Goal: Task Accomplishment & Management: Use online tool/utility

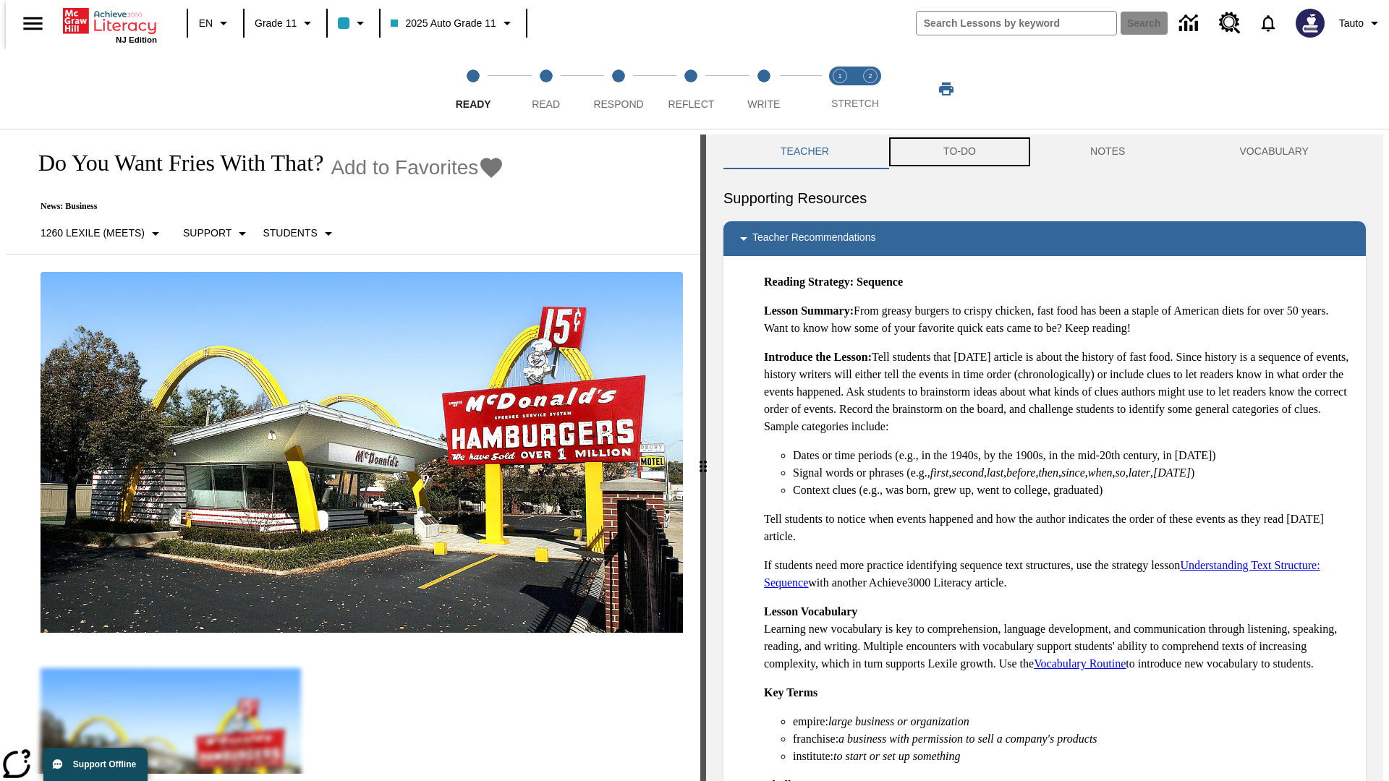
click at [958, 152] on button "TO-DO" at bounding box center [959, 152] width 147 height 35
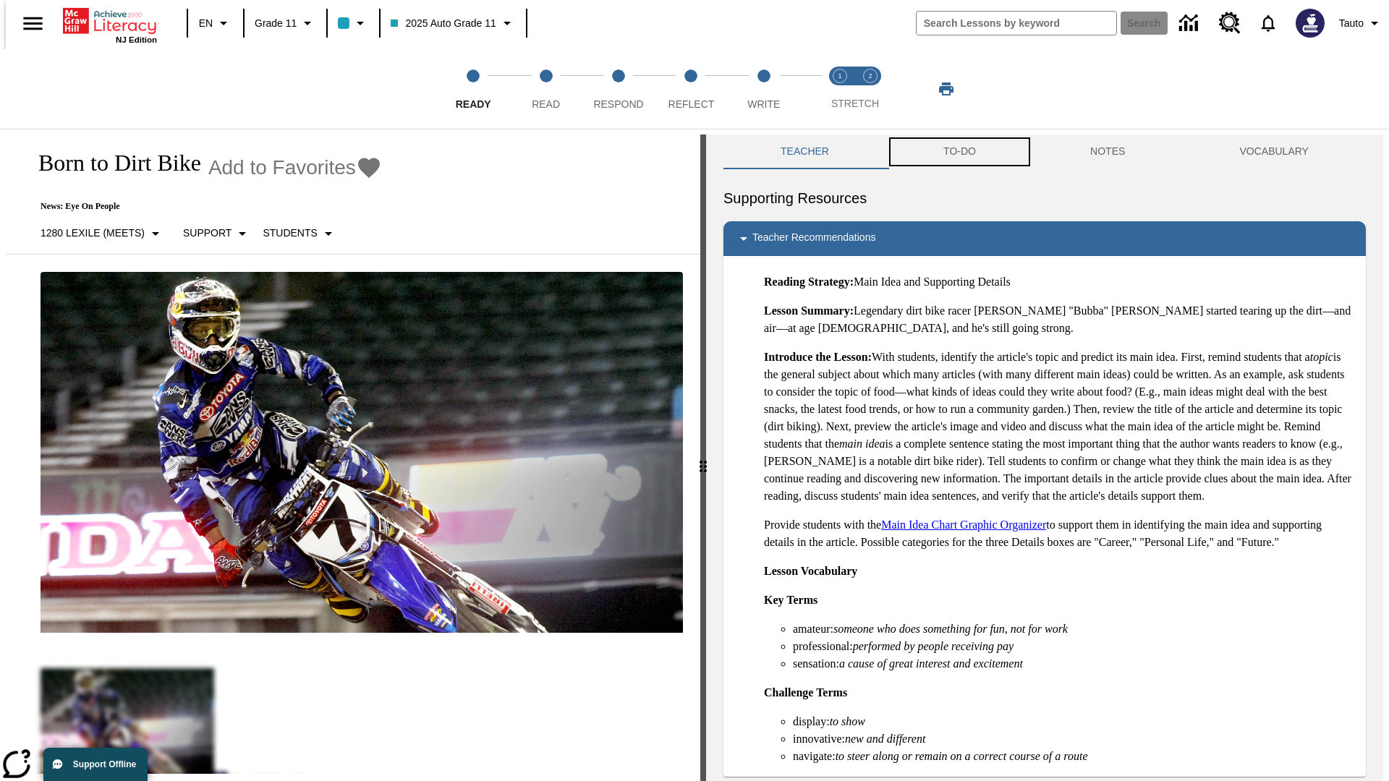
click at [958, 152] on button "TO-DO" at bounding box center [959, 152] width 147 height 35
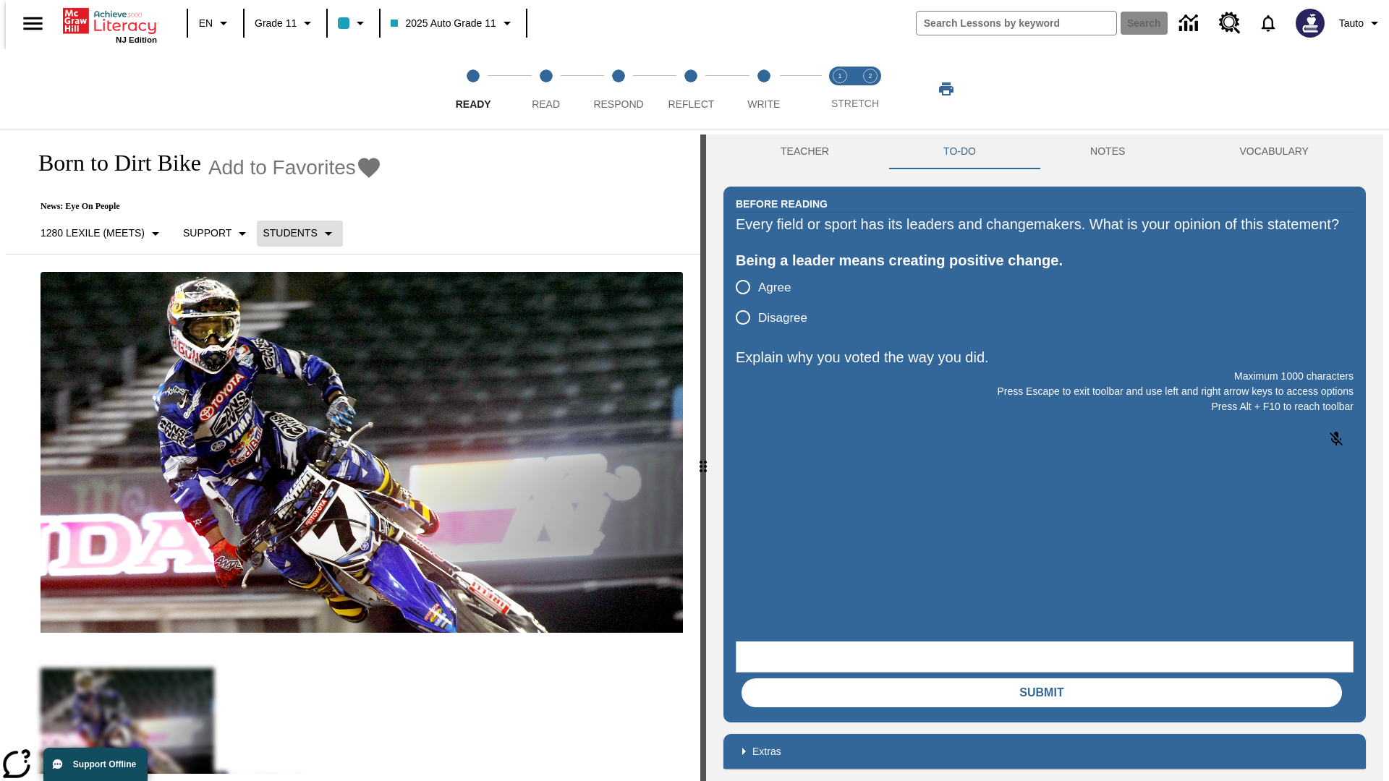
click at [291, 233] on p "Students" at bounding box center [290, 233] width 54 height 15
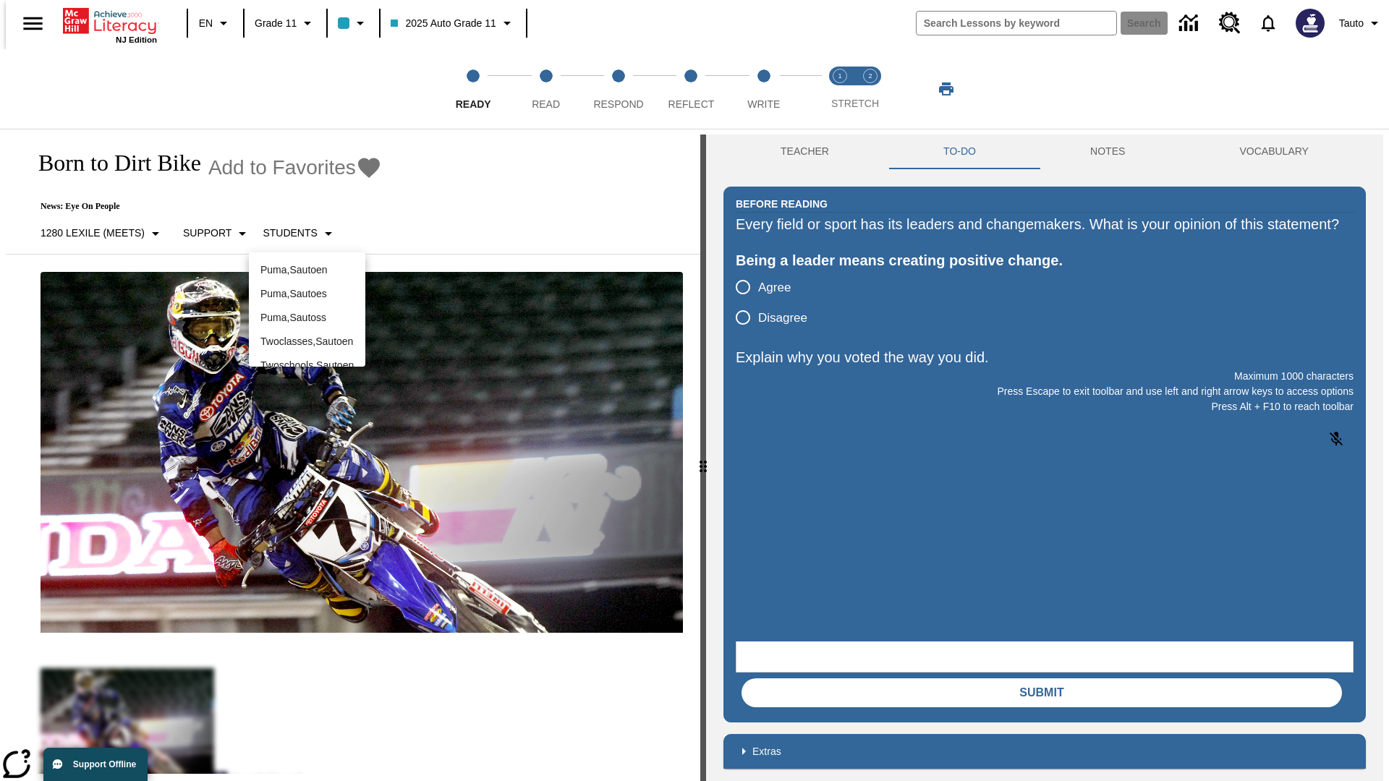
click at [694, 391] on div at bounding box center [694, 390] width 1389 height 781
